Goal: Information Seeking & Learning: Learn about a topic

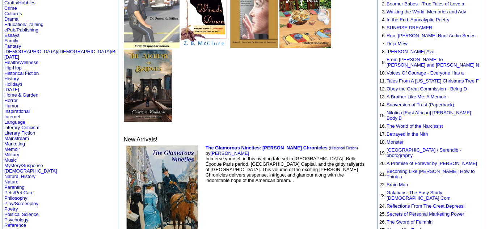
scroll to position [105, 0]
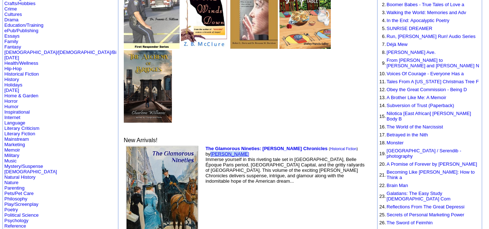
drag, startPoint x: 201, startPoint y: 68, endPoint x: 167, endPoint y: 70, distance: 33.4
click at [204, 145] on td "The Glamorous Nineties: Kopp Chronicles ( Historical Fiction ) by Gregory Kopp …" at bounding box center [287, 204] width 166 height 118
copy link "Gregory Kopp"
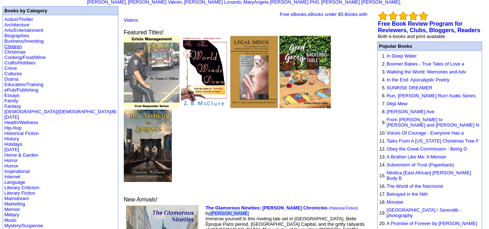
scroll to position [45, 0]
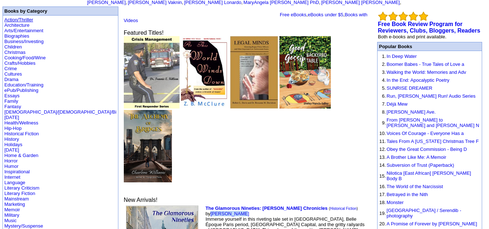
click at [21, 17] on link "Action/Thriller" at bounding box center [18, 19] width 29 height 5
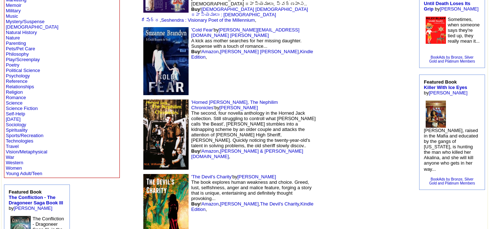
scroll to position [241, 0]
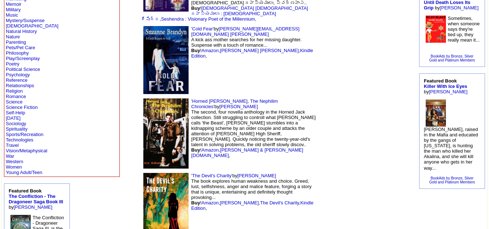
click at [143, 99] on img at bounding box center [165, 134] width 45 height 70
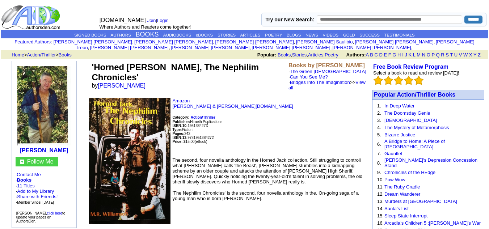
click at [149, 68] on td "'Horned Jack, The Nephilim Chronicles' by M R Williamson" at bounding box center [188, 76] width 197 height 31
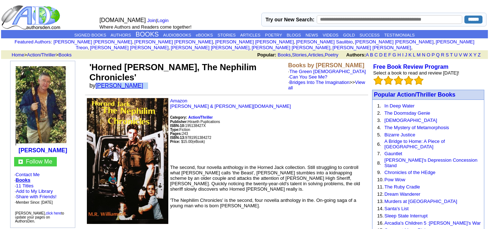
drag, startPoint x: 143, startPoint y: 69, endPoint x: 97, endPoint y: 71, distance: 46.1
click at [97, 71] on td "'Horned Jack, The Nephilim Chronicles' by M R Williamson" at bounding box center [187, 76] width 199 height 31
copy font "M R Williamson"
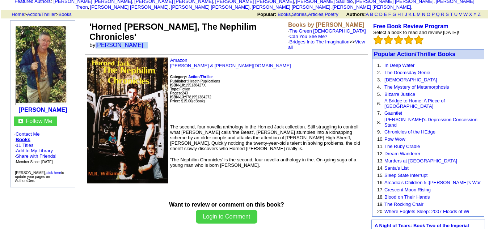
scroll to position [25, 0]
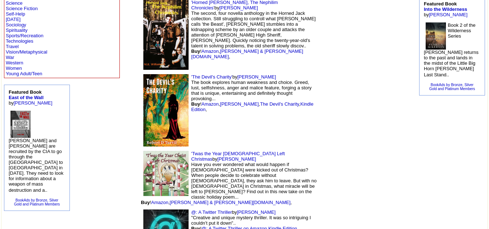
scroll to position [340, 0]
click at [143, 74] on img at bounding box center [165, 110] width 45 height 72
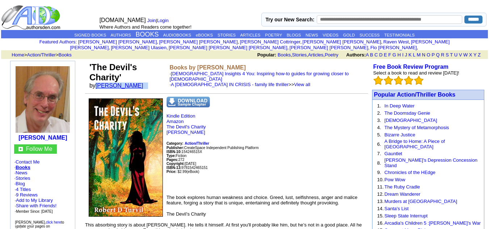
drag, startPoint x: 142, startPoint y: 72, endPoint x: 99, endPoint y: 71, distance: 43.1
click at [99, 71] on td "'The Devil's Charity' by [PERSON_NAME]" at bounding box center [128, 76] width 80 height 30
copy font "[PERSON_NAME]"
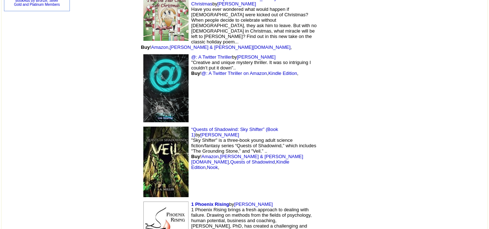
scroll to position [496, 0]
click at [143, 127] on img at bounding box center [165, 162] width 45 height 71
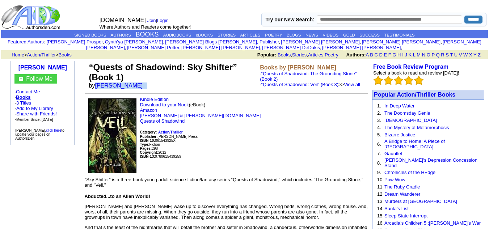
drag, startPoint x: 129, startPoint y: 80, endPoint x: 97, endPoint y: 80, distance: 31.9
click at [97, 80] on td "“Quests of Shadowind: Sky Shifter” (Book 1) by L.A. Miller" at bounding box center [173, 76] width 171 height 30
copy font "L.A. Miller"
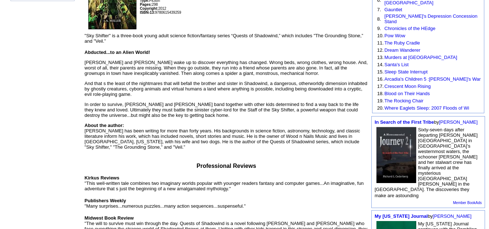
scroll to position [25, 0]
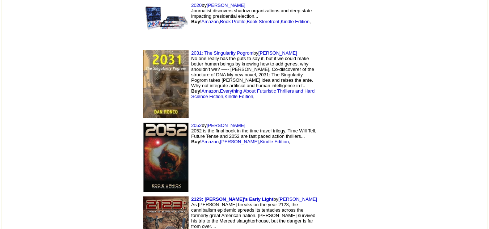
scroll to position [1574, 0]
click at [191, 196] on font "by Karl Morgan As dawn breaks on the year 2123, the cannibalism epidemic spread…" at bounding box center [254, 215] width 126 height 38
click at [143, 196] on img at bounding box center [165, 230] width 45 height 68
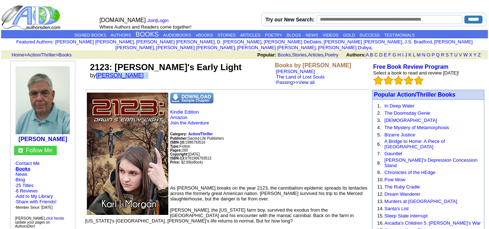
drag, startPoint x: 149, startPoint y: 70, endPoint x: 100, endPoint y: 70, distance: 48.9
click at [100, 70] on td "2123: [PERSON_NAME]'s Early Light by [PERSON_NAME]" at bounding box center [180, 74] width 185 height 26
copy font "[PERSON_NAME]"
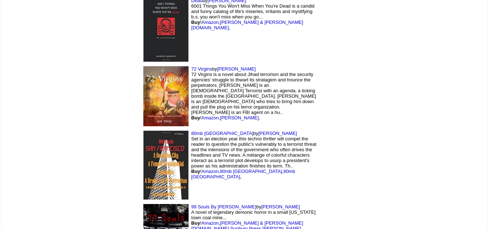
scroll to position [2485, 0]
click at [143, 66] on img at bounding box center [165, 96] width 45 height 60
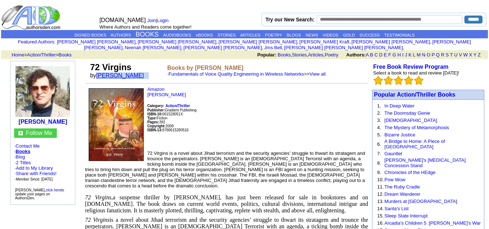
drag, startPoint x: 131, startPoint y: 70, endPoint x: 99, endPoint y: 71, distance: 32.2
click at [99, 71] on td "72 Virgins by Avi Perry" at bounding box center [127, 71] width 77 height 20
copy font "Avi Perry"
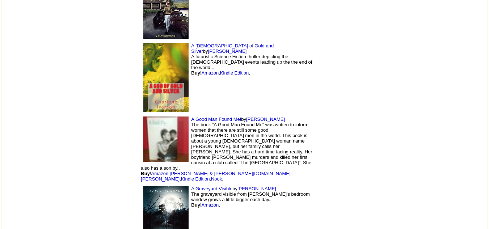
scroll to position [6437, 0]
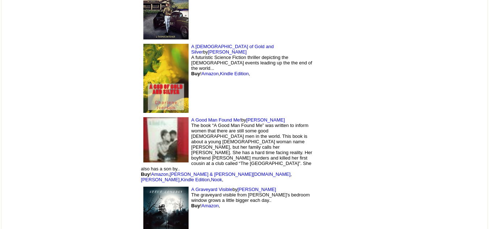
click at [143, 187] on img at bounding box center [165, 222] width 45 height 70
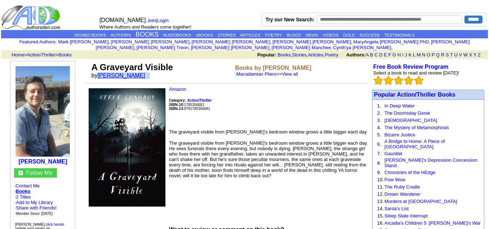
drag, startPoint x: 145, startPoint y: 72, endPoint x: 101, endPoint y: 72, distance: 44.2
click at [101, 72] on font "by Steve Conoboy" at bounding box center [120, 75] width 59 height 6
copy font "Steve Conoboy"
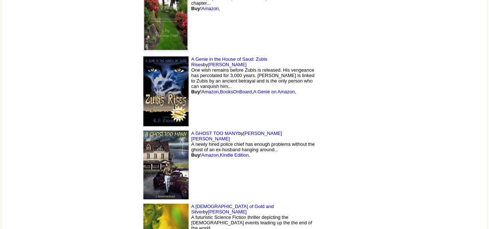
scroll to position [6277, 0]
click at [143, 131] on img at bounding box center [165, 165] width 45 height 69
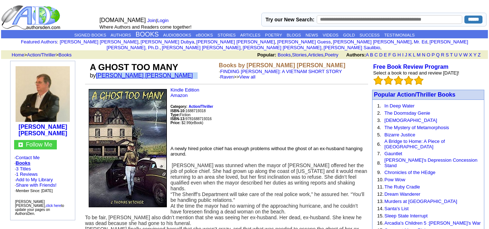
drag, startPoint x: 154, startPoint y: 71, endPoint x: 99, endPoint y: 70, distance: 54.7
click at [99, 70] on td "A GHOST TOO MANY by J. Thomas Witcher" at bounding box center [152, 71] width 129 height 20
copy font "J. Thomas Witcher"
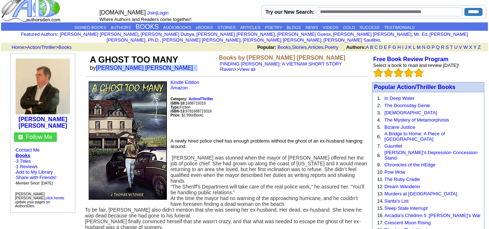
scroll to position [7, 0]
copy font "J. Thomas Witcher"
click at [132, 82] on img at bounding box center [128, 141] width 78 height 118
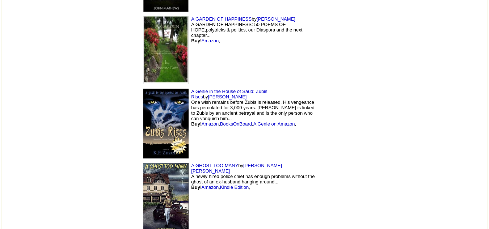
scroll to position [6221, 0]
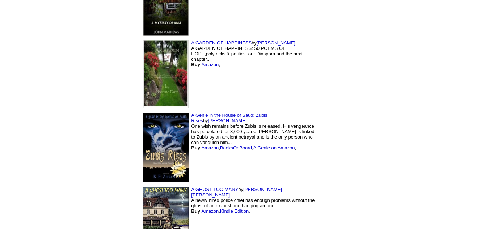
click at [143, 113] on img at bounding box center [165, 148] width 45 height 70
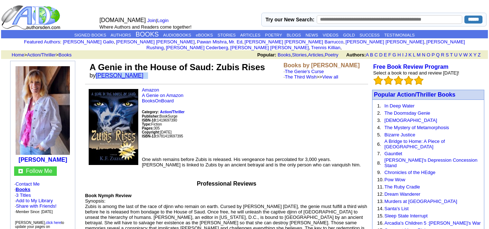
drag, startPoint x: 158, startPoint y: 72, endPoint x: 98, endPoint y: 71, distance: 59.4
click at [98, 71] on td "A Genie in the House of Saud: Zubis Rises by Kellyann F. Zuzulo" at bounding box center [185, 71] width 194 height 20
copy font "Kellyann F. Zuzulo"
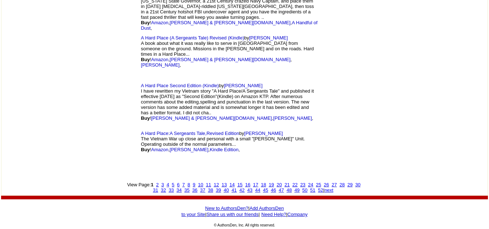
scroll to position [6099, 0]
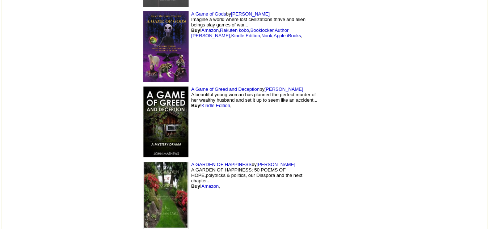
click at [143, 162] on img at bounding box center [165, 196] width 45 height 68
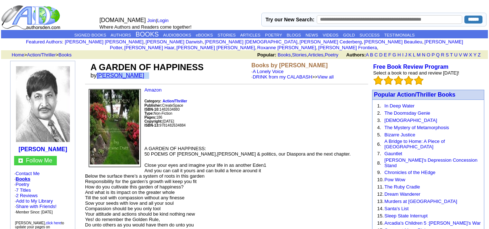
drag, startPoint x: 143, startPoint y: 72, endPoint x: 100, endPoint y: 71, distance: 43.8
click at [100, 71] on td "A GARDEN OF HAPPINESS by [PERSON_NAME]" at bounding box center [169, 71] width 161 height 20
copy font "[PERSON_NAME]"
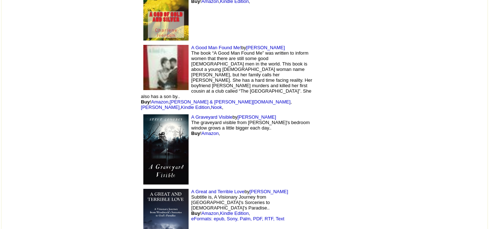
scroll to position [6767, 0]
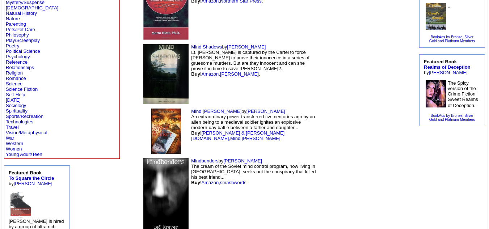
scroll to position [261, 0]
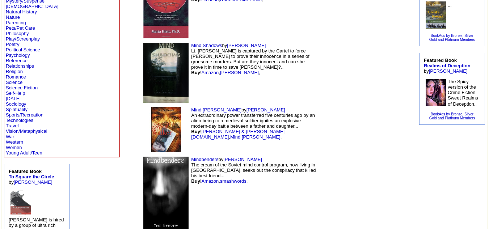
click at [143, 107] on img at bounding box center [165, 129] width 45 height 45
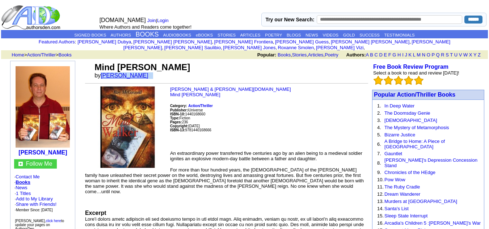
drag, startPoint x: 159, startPoint y: 71, endPoint x: 109, endPoint y: 69, distance: 49.6
click at [109, 69] on td "Mind Walker by Roy McConnell" at bounding box center [230, 71] width 275 height 20
copy font "Roy McConnell"
click at [154, 61] on td "Mind Walker by Roy McConnell" at bounding box center [230, 71] width 275 height 20
drag, startPoint x: 154, startPoint y: 60, endPoint x: 148, endPoint y: 60, distance: 6.2
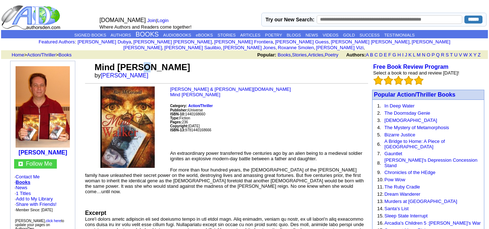
click at [148, 61] on td "Mind Walker by Roy McConnell" at bounding box center [230, 71] width 275 height 20
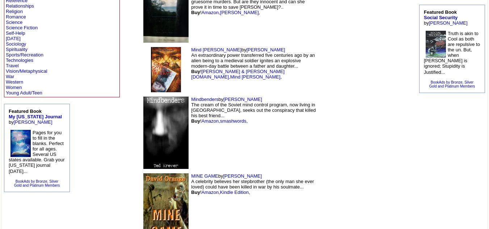
scroll to position [322, 0]
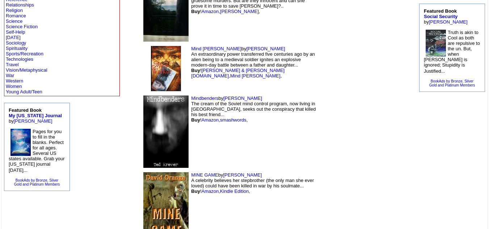
click at [143, 172] on img at bounding box center [165, 206] width 45 height 68
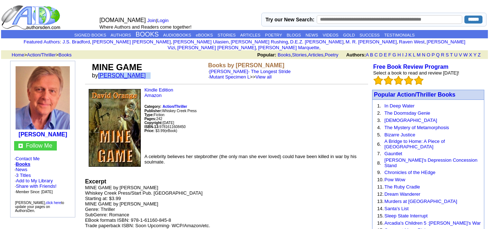
drag, startPoint x: 143, startPoint y: 70, endPoint x: 101, endPoint y: 68, distance: 42.4
click at [101, 72] on font "by david orange" at bounding box center [121, 75] width 59 height 6
copy font "david orange"
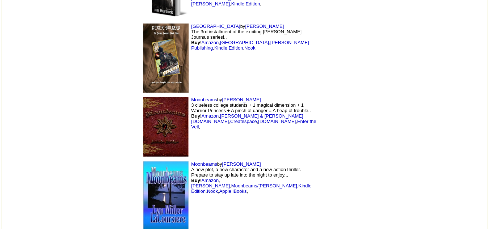
scroll to position [2403, 0]
click at [143, 161] on img at bounding box center [165, 195] width 45 height 68
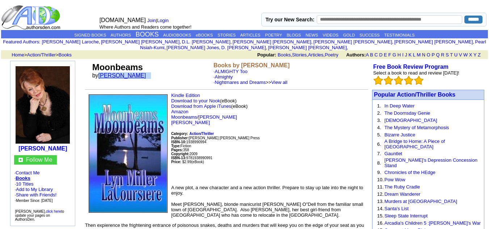
drag, startPoint x: 161, startPoint y: 71, endPoint x: 100, endPoint y: 72, distance: 61.2
click at [100, 72] on td "Moonbeams by Lyn Miller Lacoursiere" at bounding box center [151, 74] width 121 height 26
copy font "[PERSON_NAME]"
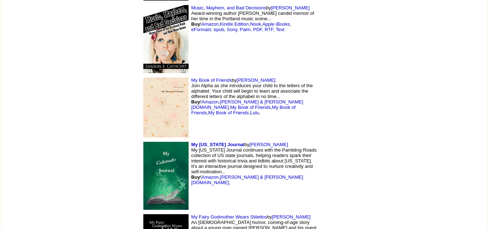
scroll to position [6705, 0]
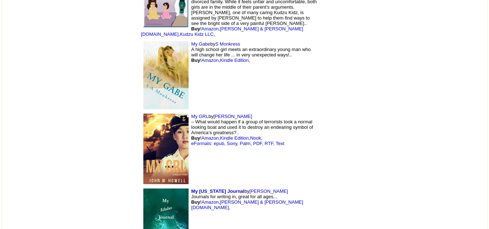
click at [143, 189] on img at bounding box center [165, 223] width 45 height 68
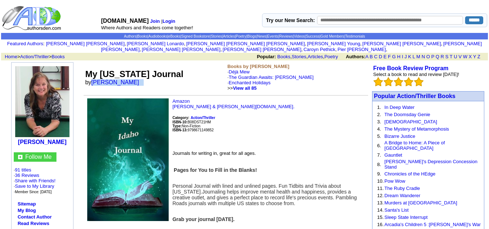
drag, startPoint x: 145, startPoint y: 78, endPoint x: 91, endPoint y: 78, distance: 53.2
click at [91, 78] on td "My Idaho Journal by Pamela Ackerson" at bounding box center [155, 77] width 142 height 30
copy font "Pamela Ackerson"
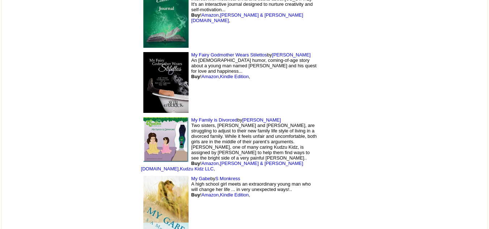
scroll to position [6567, 0]
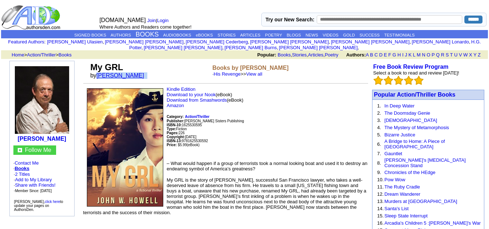
drag, startPoint x: 141, startPoint y: 70, endPoint x: 99, endPoint y: 70, distance: 42.0
click at [99, 72] on font "by John W Howell" at bounding box center [119, 75] width 59 height 6
copy font "John W Howell"
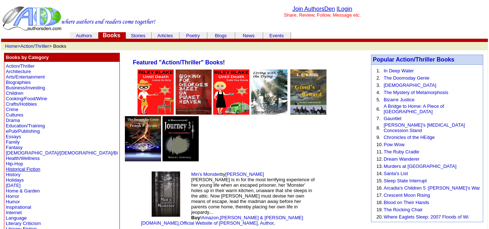
click at [19, 168] on link "Historical Fiction" at bounding box center [23, 169] width 34 height 5
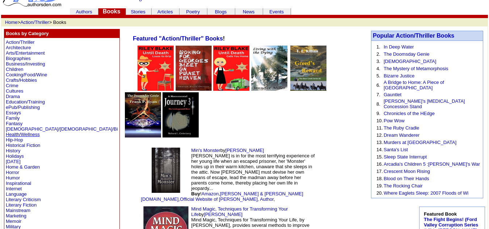
scroll to position [24, 0]
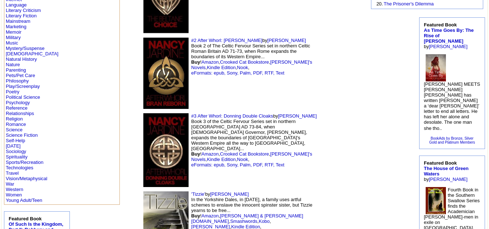
scroll to position [231, 0]
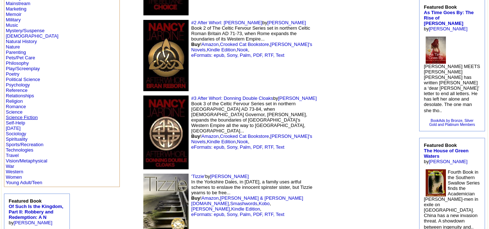
click at [23, 115] on link "Science Fiction" at bounding box center [22, 117] width 32 height 5
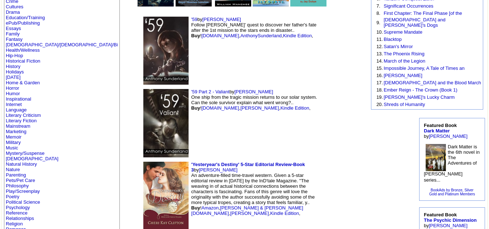
scroll to position [109, 0]
click at [143, 67] on img at bounding box center [165, 50] width 45 height 68
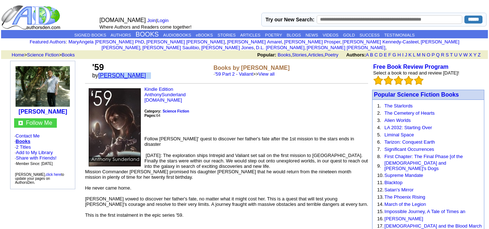
drag, startPoint x: 166, startPoint y: 71, endPoint x: 101, endPoint y: 70, distance: 64.8
click at [101, 70] on td "'59 by Anthony Sunderland" at bounding box center [151, 71] width 121 height 20
copy font "Anthony Sunderland"
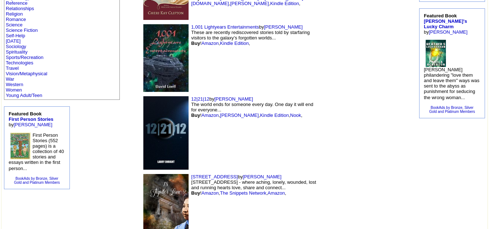
scroll to position [318, 0]
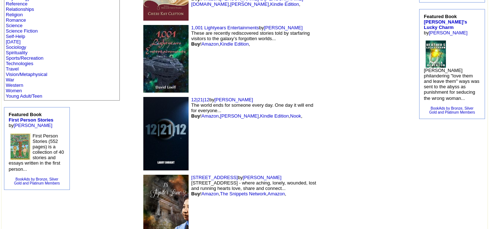
click at [143, 62] on img at bounding box center [165, 59] width 45 height 68
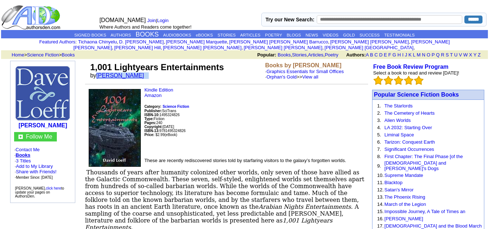
drag, startPoint x: 136, startPoint y: 68, endPoint x: 99, endPoint y: 70, distance: 37.3
click at [99, 70] on td "1,001 Lightyears Entertainments by David Loeff" at bounding box center [176, 71] width 175 height 20
copy font "David Loeff"
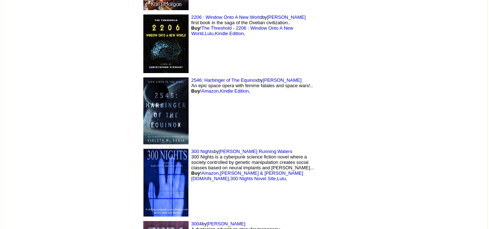
scroll to position [816, 0]
click at [143, 104] on img at bounding box center [165, 110] width 45 height 67
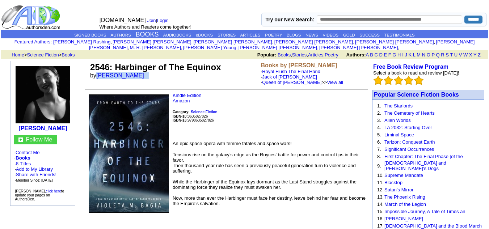
drag, startPoint x: 147, startPoint y: 71, endPoint x: 99, endPoint y: 71, distance: 48.5
click at [99, 71] on td "2546: Harbinger of The Equinox by Violeta M Bagia" at bounding box center [174, 74] width 171 height 26
copy font "Violeta M Bagia"
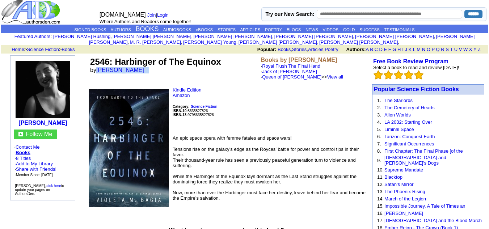
scroll to position [6, 0]
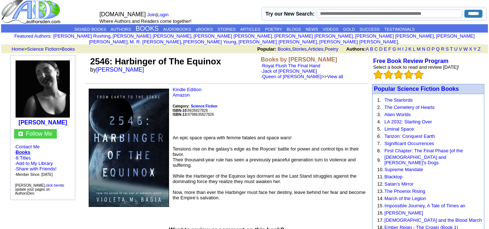
click at [109, 23] on font "Where Authors and Readers come together!" at bounding box center [146, 20] width 92 height 5
click at [112, 27] on link "AUTHORS" at bounding box center [121, 29] width 20 height 4
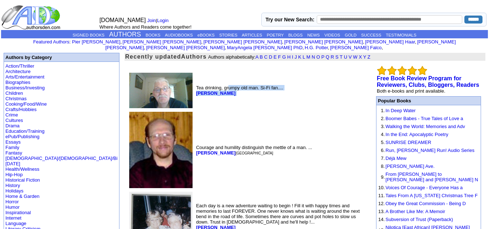
drag, startPoint x: 170, startPoint y: 85, endPoint x: 170, endPoint y: 89, distance: 4.0
click at [195, 89] on td "Tea drinking, grumpy old man. Si-Fi fan.... John Newton" at bounding box center [282, 90] width 174 height 38
drag, startPoint x: 170, startPoint y: 89, endPoint x: 139, endPoint y: 89, distance: 30.8
click at [195, 89] on td "Tea drinking, grumpy old man. Si-Fi fan.... John Newton" at bounding box center [282, 90] width 174 height 38
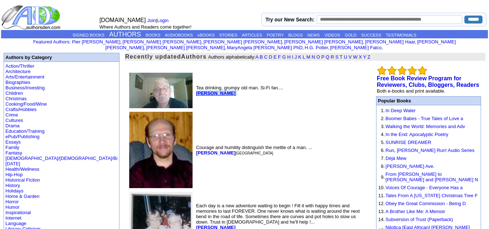
copy font "John Newton"
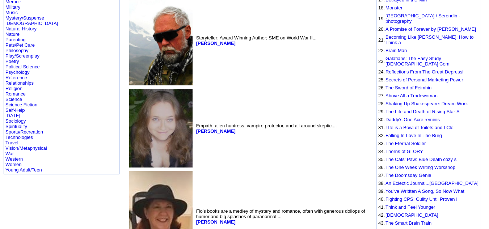
scroll to position [250, 0]
drag, startPoint x: 179, startPoint y: 36, endPoint x: 139, endPoint y: 38, distance: 39.9
click at [195, 38] on td "Storyteller; Award Winning Author; SME on World War II... Michael Walling" at bounding box center [282, 40] width 174 height 92
copy font "Michael Walling"
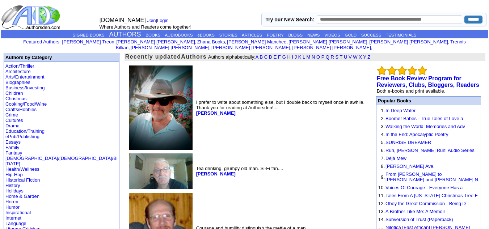
scroll to position [250, 0]
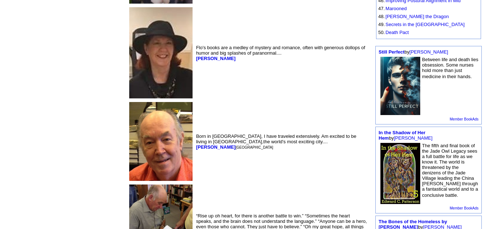
scroll to position [502, 0]
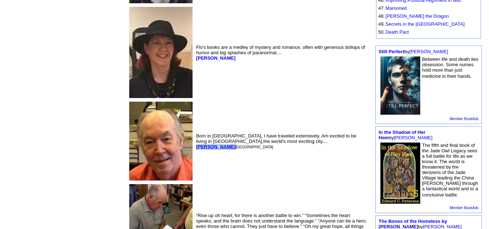
drag, startPoint x: 175, startPoint y: 142, endPoint x: 139, endPoint y: 142, distance: 35.1
click at [196, 144] on font "Stephen Murray Las Vegas" at bounding box center [234, 146] width 77 height 5
copy font "[PERSON_NAME]"
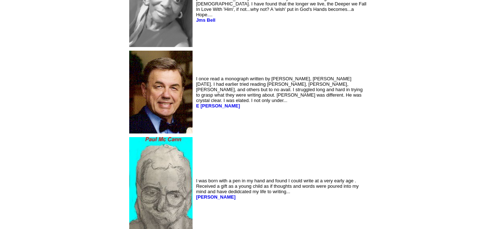
scroll to position [1575, 0]
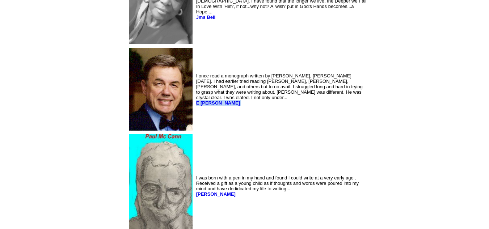
drag, startPoint x: 163, startPoint y: 112, endPoint x: 138, endPoint y: 112, distance: 24.3
click at [195, 112] on td "I once read a monograph written by Bertrand Russell, c. 1957. I had earlier tri…" at bounding box center [282, 89] width 174 height 86
copy font "E [PERSON_NAME]"
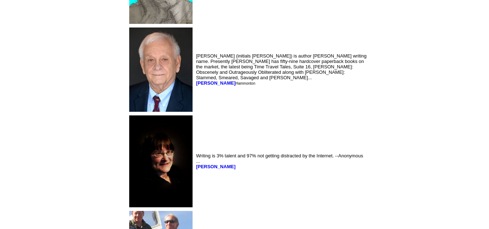
scroll to position [1790, 0]
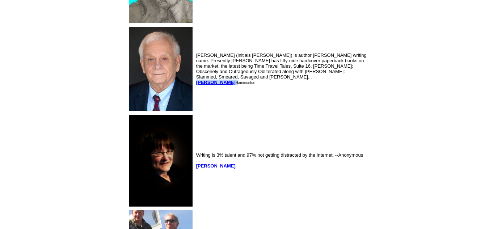
drag, startPoint x: 163, startPoint y: 92, endPoint x: 138, endPoint y: 93, distance: 25.0
click at [196, 85] on font "Jay Dubya Hammonton" at bounding box center [225, 82] width 59 height 5
copy font "[PERSON_NAME]"
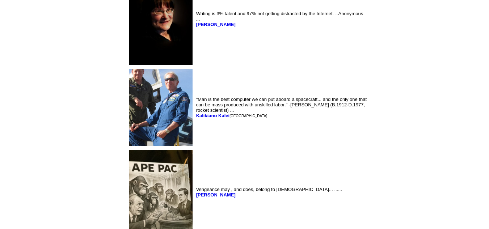
scroll to position [1932, 0]
drag, startPoint x: 192, startPoint y: 39, endPoint x: 138, endPoint y: 37, distance: 54.4
click at [195, 37] on td "Writing is 3% talent and 97% not getting distracted by the Internet. --Anonymou…" at bounding box center [282, 18] width 174 height 95
copy font "[PERSON_NAME]"
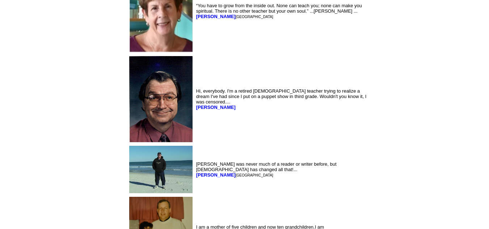
scroll to position [2830, 0]
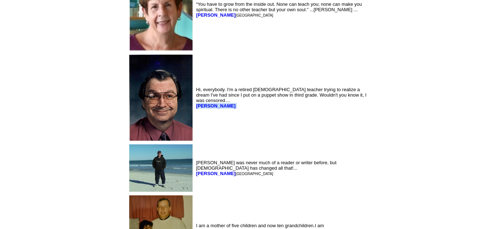
drag, startPoint x: 192, startPoint y: 118, endPoint x: 138, endPoint y: 121, distance: 54.8
click at [195, 121] on td "Hi, everybody. I'm a retired English teacher trying to realize a dream I've had…" at bounding box center [282, 97] width 174 height 89
copy font "David Schwinghammer"
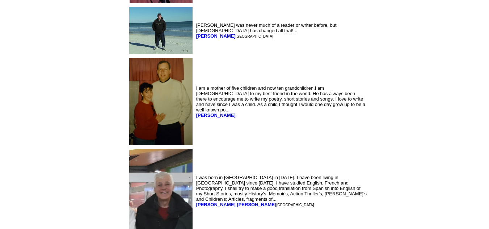
scroll to position [2916, 0]
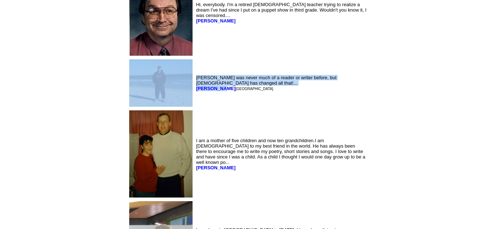
drag, startPoint x: 136, startPoint y: 100, endPoint x: 162, endPoint y: 101, distance: 26.1
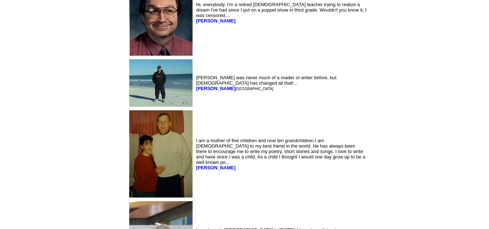
click at [236, 91] on font "Jamestown" at bounding box center [255, 89] width 38 height 4
drag, startPoint x: 162, startPoint y: 101, endPoint x: 139, endPoint y: 101, distance: 23.2
click at [196, 91] on font "Greg Allen Jamestown" at bounding box center [234, 88] width 77 height 5
copy b "Greg Allen"
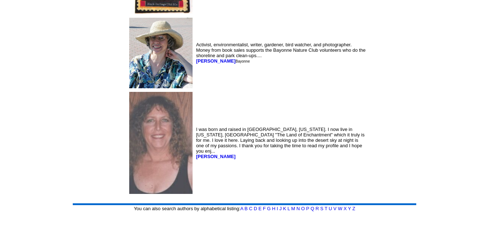
scroll to position [3807, 0]
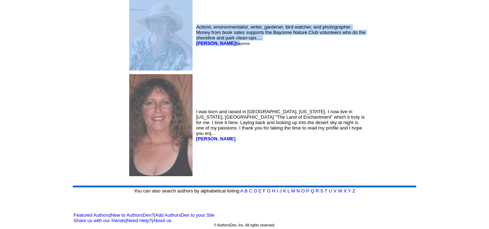
drag, startPoint x: 136, startPoint y: 40, endPoint x: 175, endPoint y: 41, distance: 38.8
click at [236, 42] on font "Bayonne" at bounding box center [243, 44] width 14 height 4
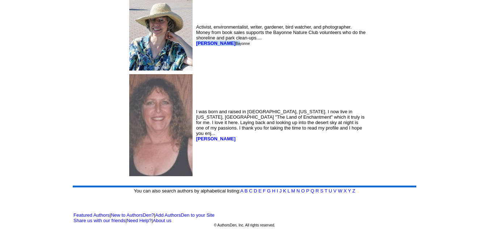
drag, startPoint x: 175, startPoint y: 41, endPoint x: 137, endPoint y: 41, distance: 38.4
copy font "Patricia Hilliard B"
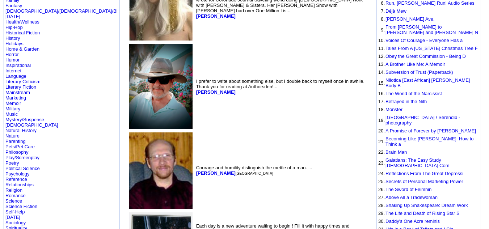
scroll to position [149, 0]
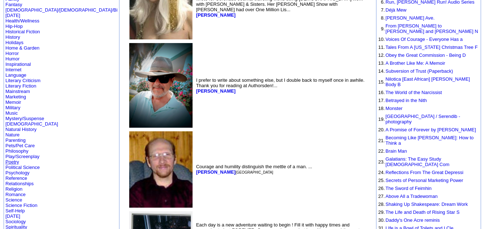
click at [16, 159] on link "Poetry" at bounding box center [12, 161] width 14 height 5
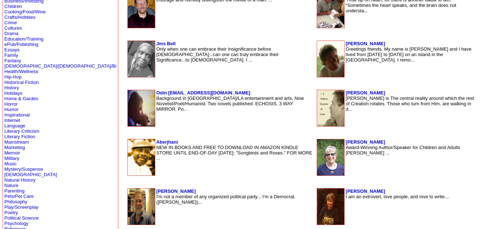
scroll to position [198, 0]
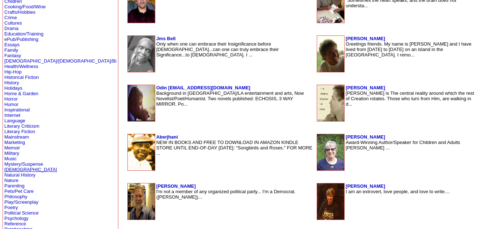
click at [27, 170] on link "[DEMOGRAPHIC_DATA]" at bounding box center [30, 169] width 53 height 5
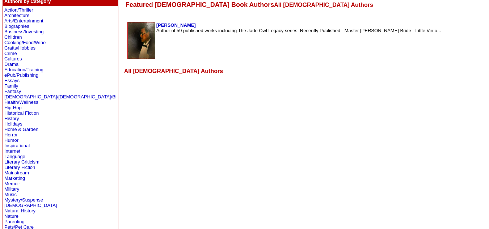
scroll to position [163, 0]
click at [20, 166] on link "Literary Fiction" at bounding box center [19, 166] width 31 height 5
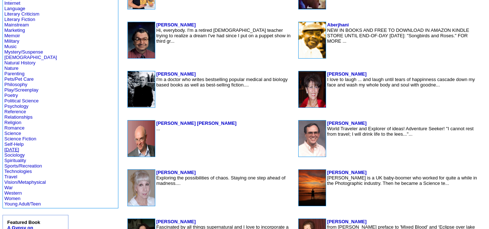
scroll to position [311, 0]
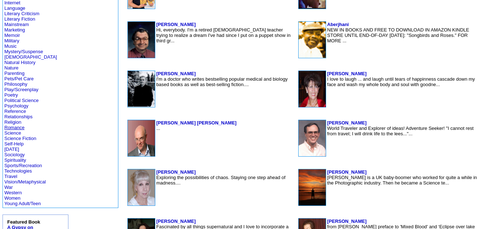
click at [16, 128] on link "Romance" at bounding box center [14, 127] width 20 height 5
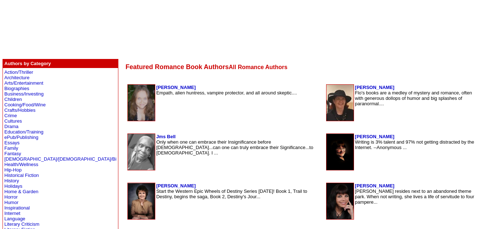
scroll to position [100, 0]
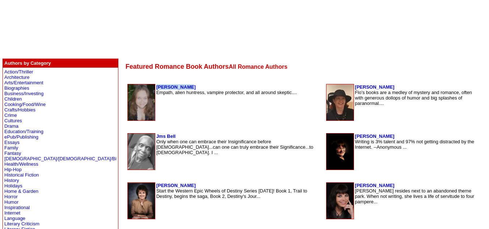
drag, startPoint x: 139, startPoint y: 84, endPoint x: 106, endPoint y: 85, distance: 32.6
click at [127, 85] on table "Elise Davies Empath, alien huntress, vampire protector, and all around skeptic.…" at bounding box center [225, 102] width 197 height 38
copy b "Elise Davies"
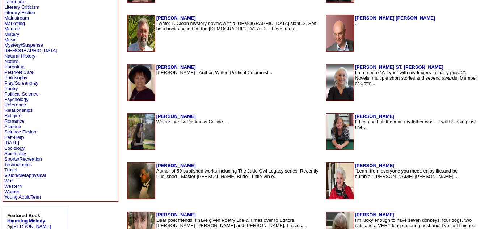
scroll to position [537, 0]
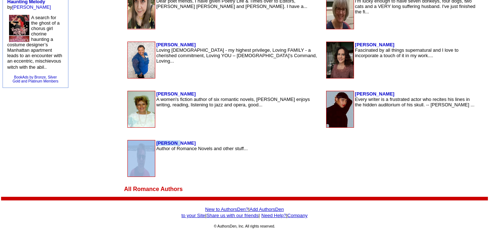
drag, startPoint x: 131, startPoint y: 143, endPoint x: 105, endPoint y: 142, distance: 25.7
click at [127, 142] on table "Bob Boze Author of Romance Novels and other stuff..." at bounding box center [225, 158] width 197 height 38
copy tr "Bob Boze"
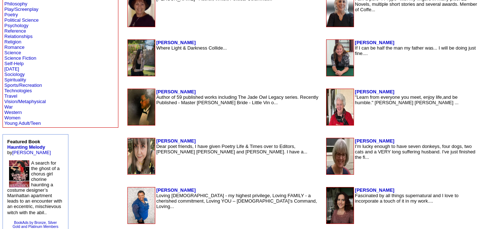
scroll to position [391, 0]
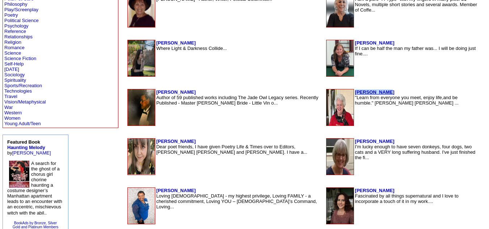
drag, startPoint x: 335, startPoint y: 92, endPoint x: 309, endPoint y: 94, distance: 26.2
click at [355, 94] on td "Jill Vincent "Learn from everyone you meet, enjoy life,and be humble." Jill Dil…" at bounding box center [416, 107] width 123 height 37
copy b "Jill Vincent"
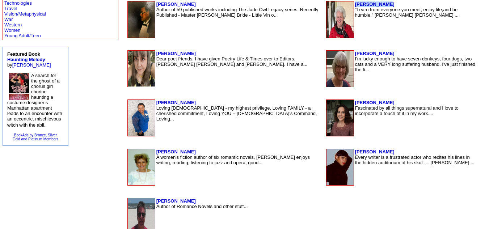
scroll to position [479, 0]
drag, startPoint x: 351, startPoint y: 99, endPoint x: 309, endPoint y: 103, distance: 41.8
click at [355, 103] on td "Charlene Williams Fascinated by all things supernatural and I love to incorpora…" at bounding box center [416, 117] width 123 height 37
copy b "Charlene Williams"
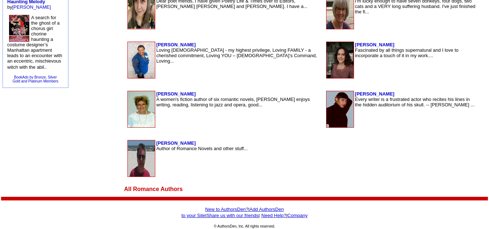
drag, startPoint x: 350, startPoint y: 91, endPoint x: 308, endPoint y: 91, distance: 42.4
click at [355, 91] on td "Gracie McKeever Every writer is a frustrated actor who recites his lines in the…" at bounding box center [416, 109] width 123 height 37
copy b "[PERSON_NAME]"
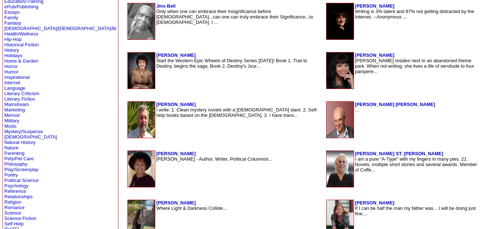
scroll to position [234, 0]
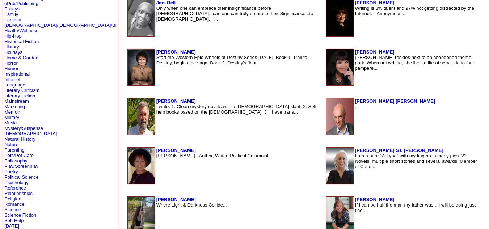
click at [30, 95] on link "Literary Fiction" at bounding box center [19, 95] width 31 height 5
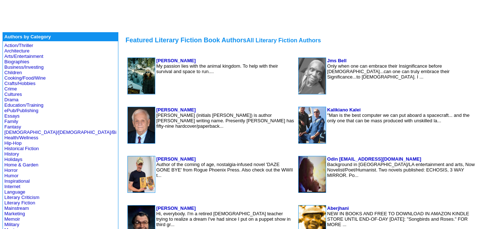
scroll to position [127, 0]
drag, startPoint x: 141, startPoint y: 59, endPoint x: 106, endPoint y: 60, distance: 35.2
click at [156, 60] on td "[PERSON_NAME] My passion lies with the animal kingdom. To help with their survi…" at bounding box center [225, 76] width 139 height 37
copy b "[PERSON_NAME]"
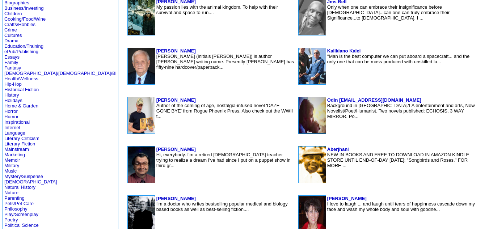
scroll to position [186, 0]
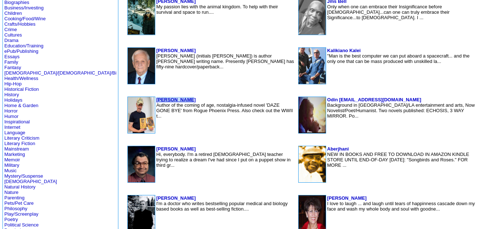
drag, startPoint x: 137, startPoint y: 100, endPoint x: 107, endPoint y: 100, distance: 30.1
click at [156, 100] on td "[PERSON_NAME] Author of the coming of age, nostalgia-infused novel 'DAZE GONE B…" at bounding box center [225, 115] width 139 height 37
copy b "[PERSON_NAME]"
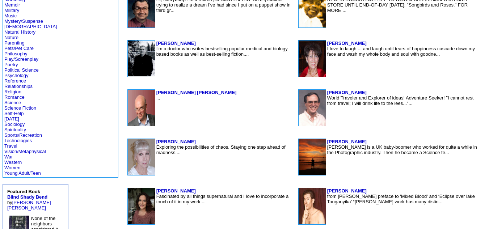
scroll to position [369, 0]
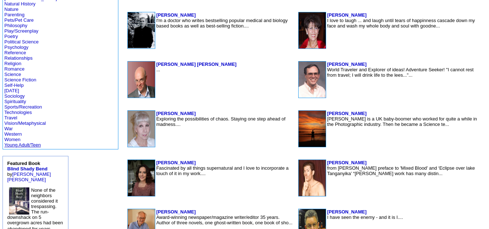
click at [25, 145] on link "Young Adult/Teen" at bounding box center [22, 144] width 37 height 5
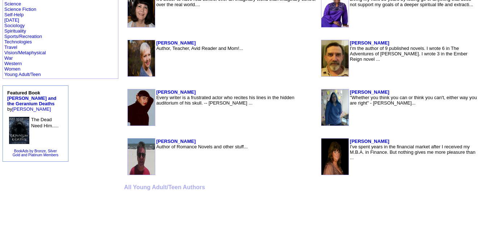
scroll to position [440, 0]
drag, startPoint x: 145, startPoint y: 41, endPoint x: 106, endPoint y: 42, distance: 38.8
click at [156, 42] on td "[PERSON_NAME] Author, Teacher, Avid Reader and Mom!..." at bounding box center [237, 58] width 162 height 37
copy b "[PERSON_NAME]"
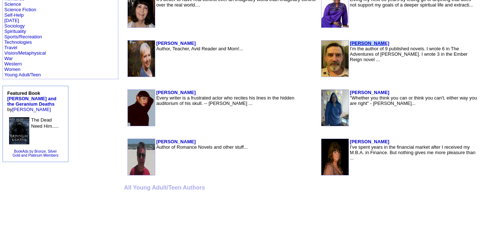
drag, startPoint x: 342, startPoint y: 41, endPoint x: 310, endPoint y: 43, distance: 31.3
click at [350, 43] on td "[PERSON_NAME] I'm the author of 9 published novels. I wrote 6 in The Adventures…" at bounding box center [414, 58] width 128 height 37
copy b "[PERSON_NAME]"
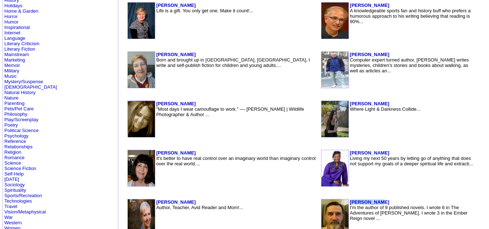
scroll to position [280, 0]
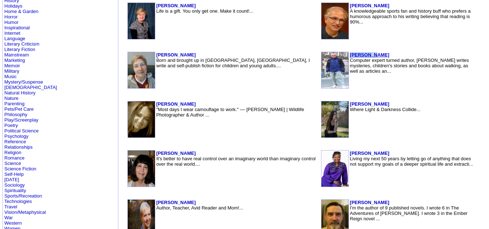
drag, startPoint x: 339, startPoint y: 53, endPoint x: 310, endPoint y: 54, distance: 28.3
click at [350, 54] on td "[PERSON_NAME] Computer expert turned author, [PERSON_NAME] writes mysteries, ch…" at bounding box center [414, 70] width 128 height 37
copy b "[PERSON_NAME]"
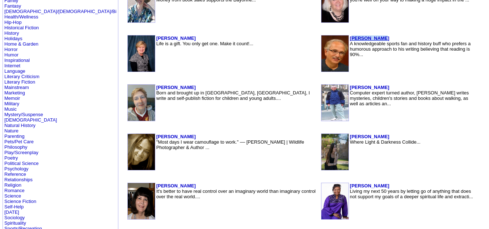
drag, startPoint x: 341, startPoint y: 35, endPoint x: 311, endPoint y: 38, distance: 30.2
click at [321, 38] on table "[PERSON_NAME] A knowledgeable sports fan and history buff who prefers a humorou…" at bounding box center [400, 53] width 158 height 38
copy b "teven Falco"
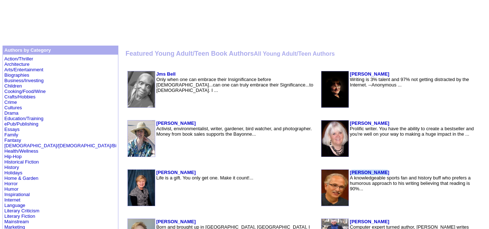
scroll to position [72, 0]
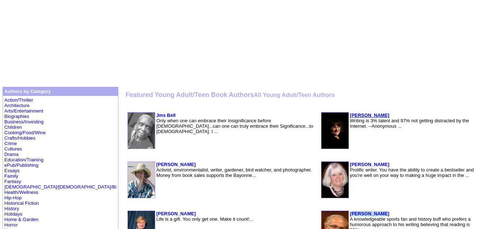
drag, startPoint x: 363, startPoint y: 113, endPoint x: 309, endPoint y: 117, distance: 53.4
click at [350, 117] on td "Neenah Davis-Wilson Writing is 3% talent and 97% not getting distracted by the …" at bounding box center [414, 130] width 128 height 37
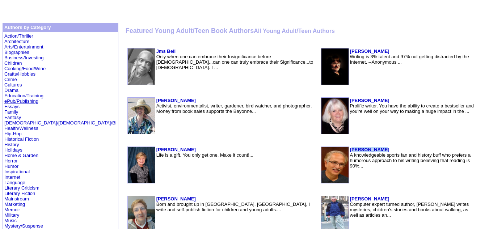
scroll to position [137, 0]
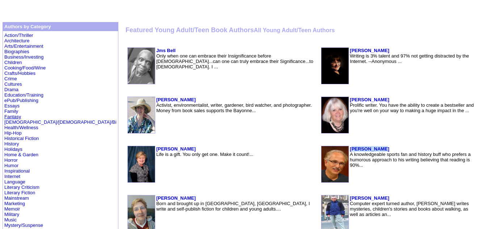
click at [13, 116] on link "Fantasy" at bounding box center [12, 116] width 17 height 5
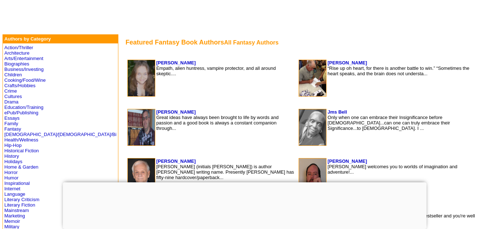
scroll to position [152, 0]
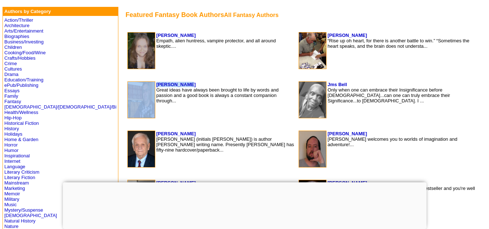
drag, startPoint x: 141, startPoint y: 83, endPoint x: 118, endPoint y: 80, distance: 23.4
click at [126, 80] on td "[PERSON_NAME] Great ideas have always been brought to life by words and passion…" at bounding box center [211, 100] width 171 height 41
click at [156, 83] on td "[PERSON_NAME] Great ideas have always been brought to life by words and passion…" at bounding box center [225, 99] width 139 height 37
drag, startPoint x: 142, startPoint y: 83, endPoint x: 107, endPoint y: 83, distance: 35.1
click at [156, 83] on td "[PERSON_NAME] Great ideas have always been brought to life by words and passion…" at bounding box center [225, 99] width 139 height 37
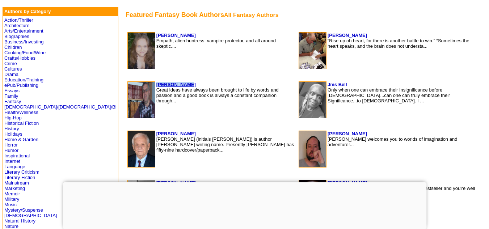
copy b "[PERSON_NAME]"
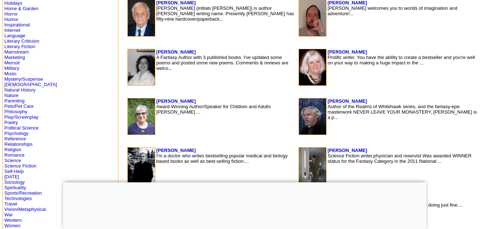
scroll to position [284, 0]
drag, startPoint x: 338, startPoint y: 97, endPoint x: 312, endPoint y: 100, distance: 25.8
click at [312, 100] on table "[PERSON_NAME] Author of the Realms of Whitehawk series, and the fantasy-epic ma…" at bounding box center [388, 116] width 180 height 38
copy b "[PERSON_NAME]"
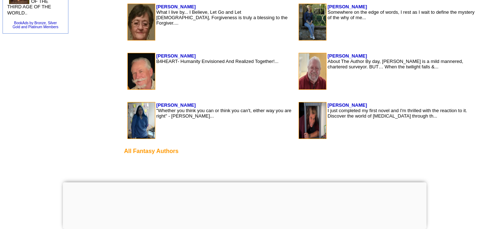
scroll to position [575, 0]
drag, startPoint x: 355, startPoint y: 53, endPoint x: 312, endPoint y: 54, distance: 42.7
click at [327, 54] on td "[PERSON_NAME] About The Author By day, [PERSON_NAME] is a mild mannered, charte…" at bounding box center [402, 71] width 150 height 37
copy b "[PERSON_NAME]"
